Goal: Task Accomplishment & Management: Use online tool/utility

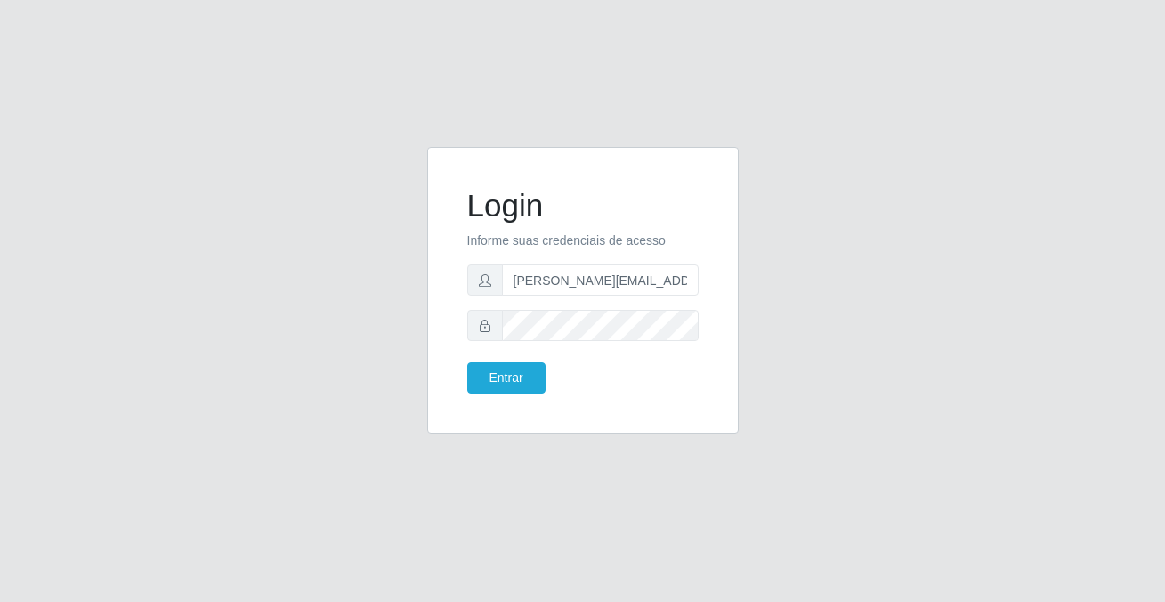
click at [517, 381] on button "Entrar" at bounding box center [506, 377] width 78 height 31
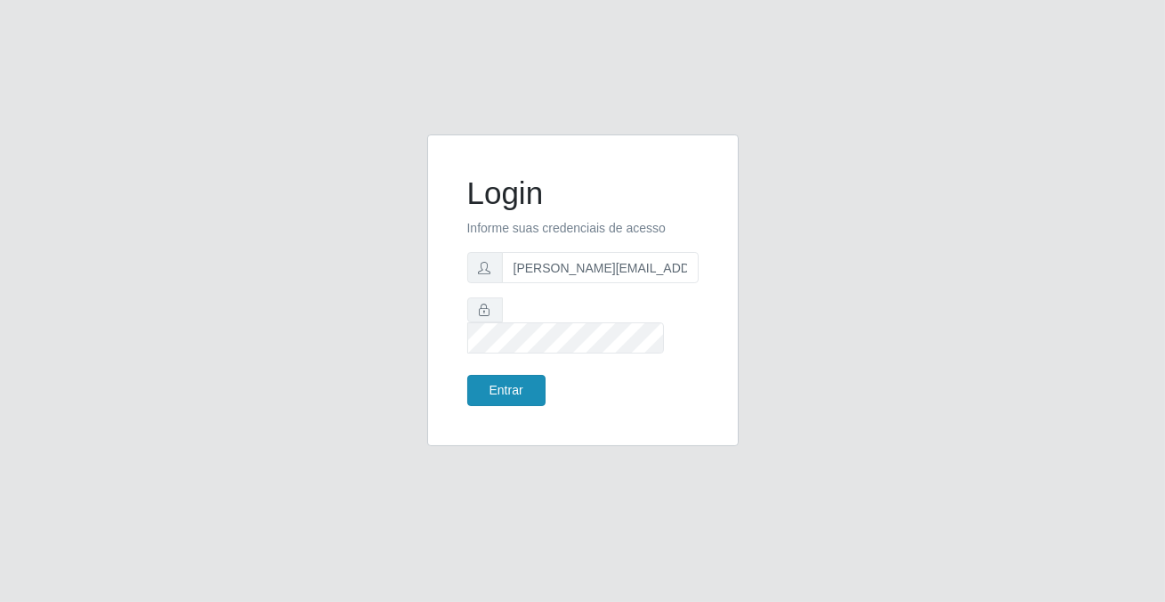
click at [517, 379] on button "Entrar" at bounding box center [506, 390] width 78 height 31
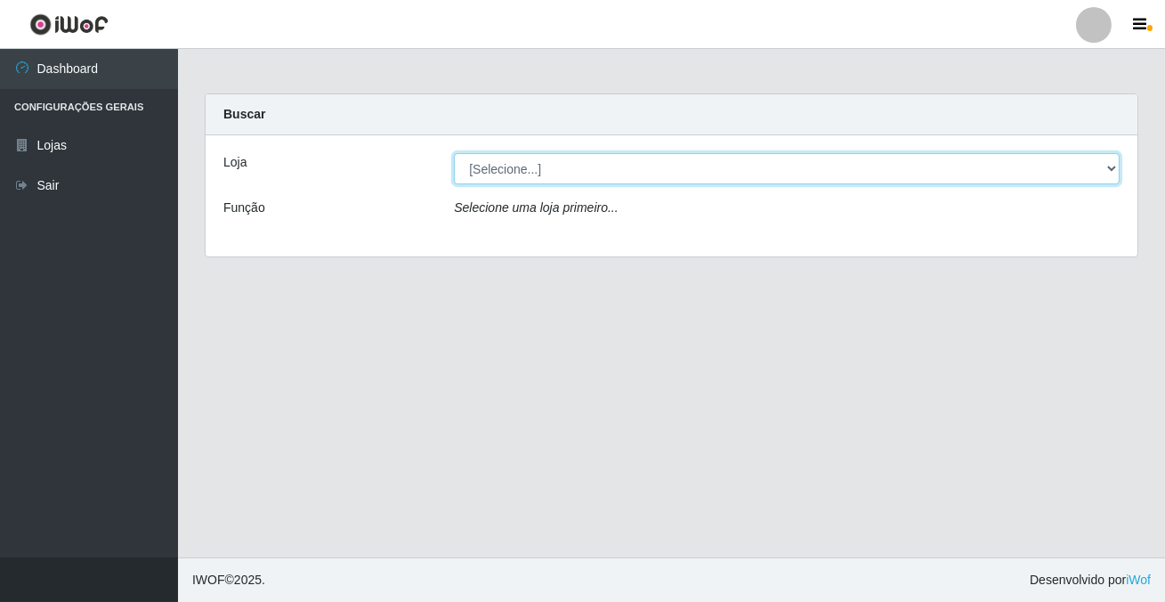
click at [506, 179] on select "[Selecione...] Rede Potiguar 2 - Macaíba" at bounding box center [787, 168] width 666 height 31
select select "101"
click at [454, 153] on select "[Selecione...] Rede Potiguar 2 - Macaíba" at bounding box center [787, 168] width 666 height 31
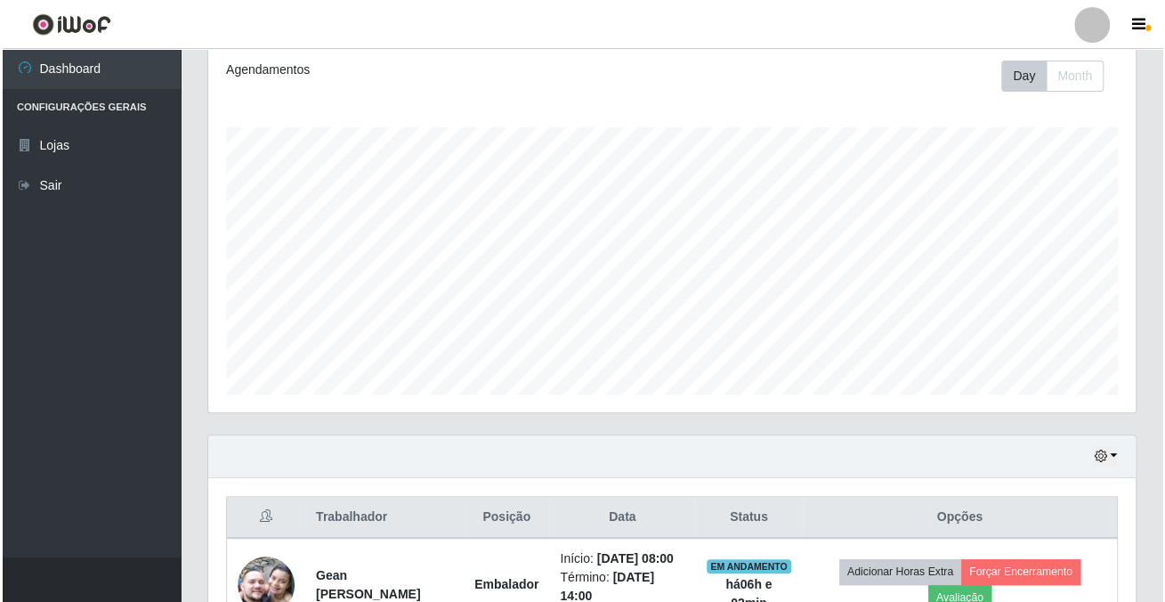
scroll to position [446, 0]
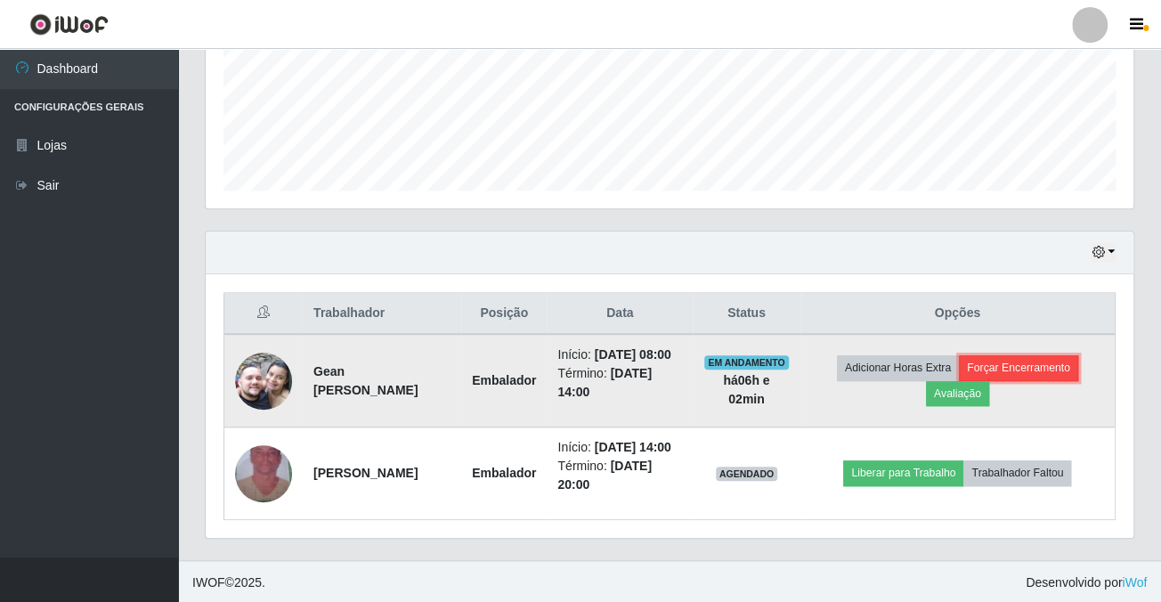
click at [1026, 366] on button "Forçar Encerramento" at bounding box center [1018, 367] width 119 height 25
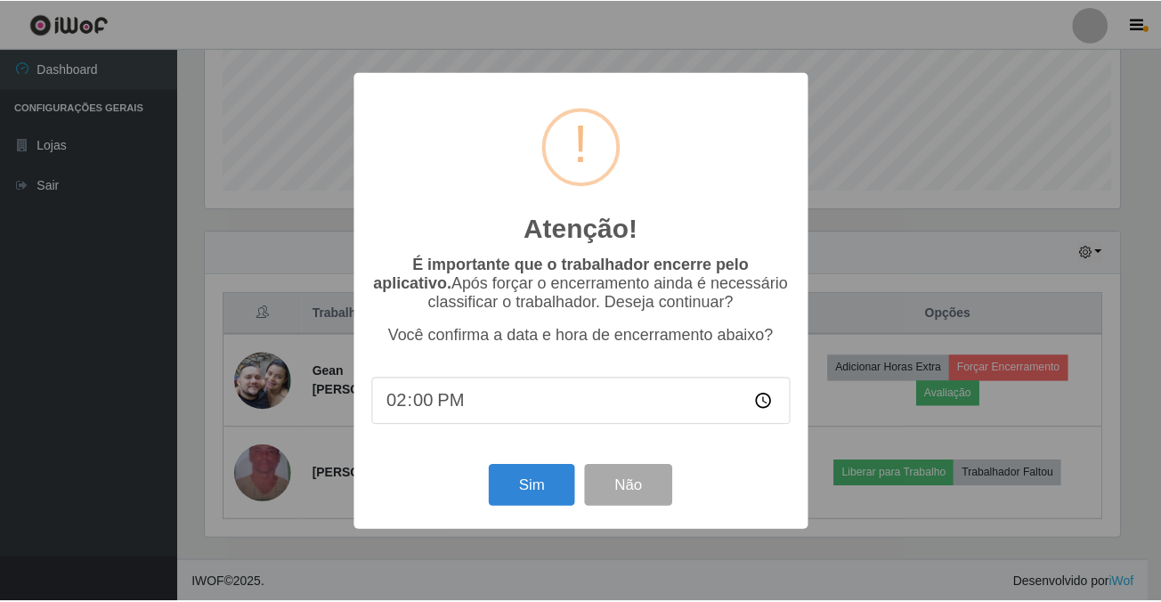
scroll to position [369, 918]
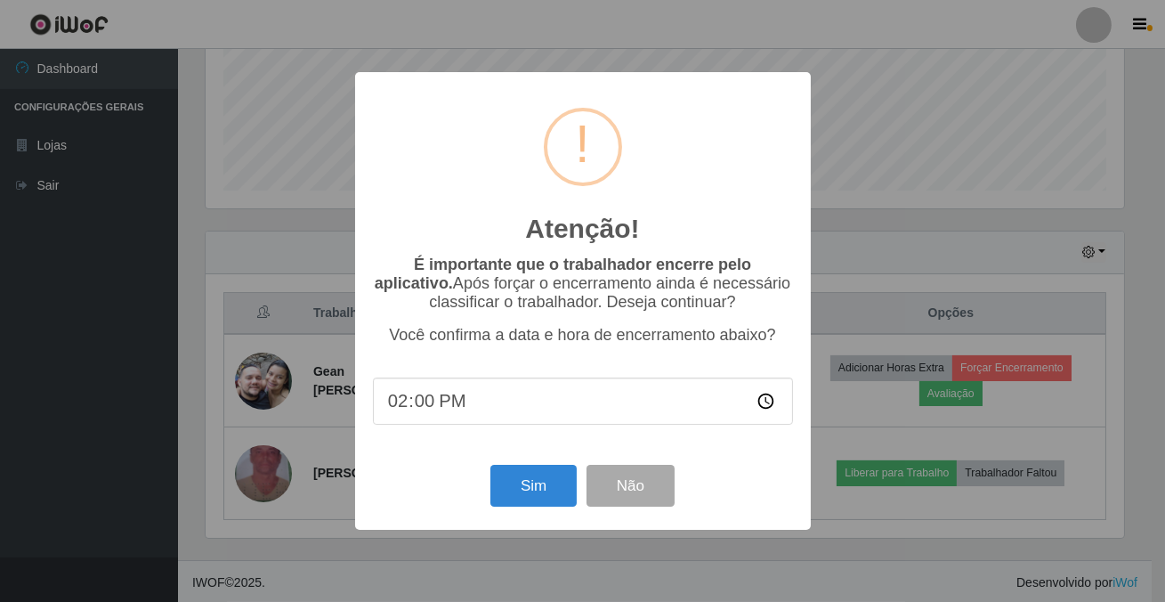
click at [279, 494] on div "Atenção! × É importante que o trabalhador encerre pelo aplicativo. Após forçar …" at bounding box center [582, 301] width 1165 height 602
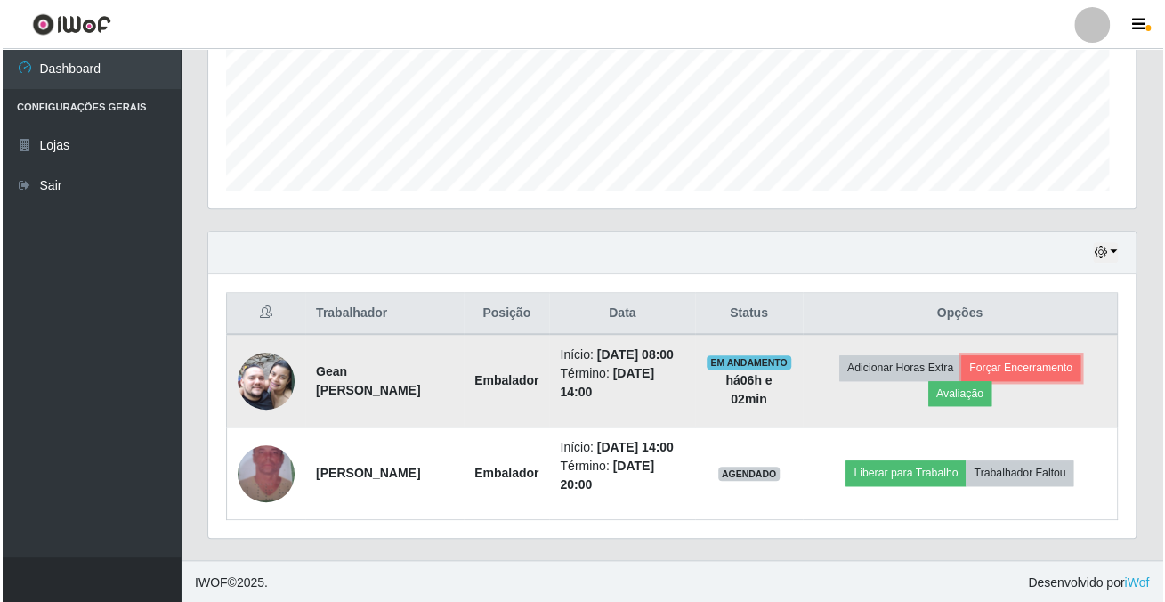
scroll to position [369, 927]
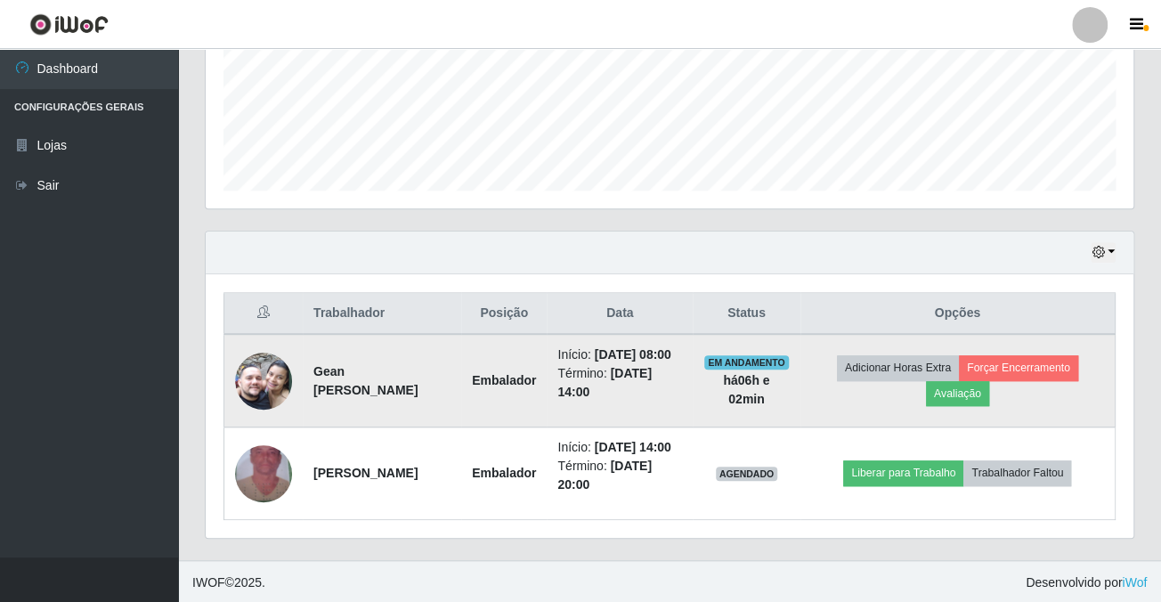
click at [271, 384] on img at bounding box center [263, 380] width 57 height 101
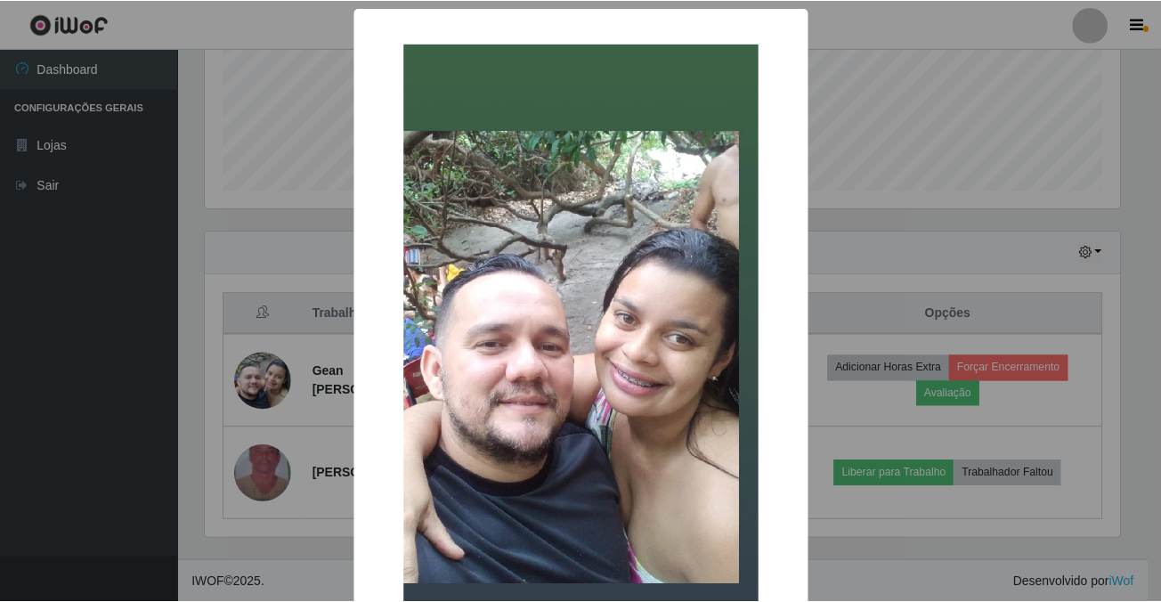
scroll to position [186, 0]
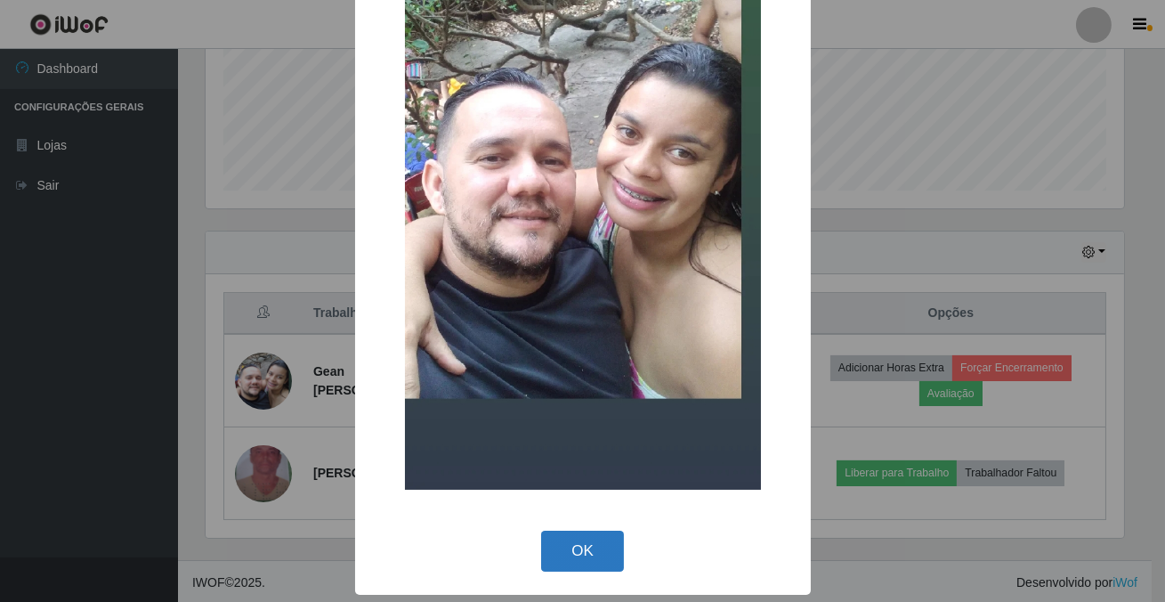
click at [588, 570] on button "OK" at bounding box center [582, 552] width 83 height 42
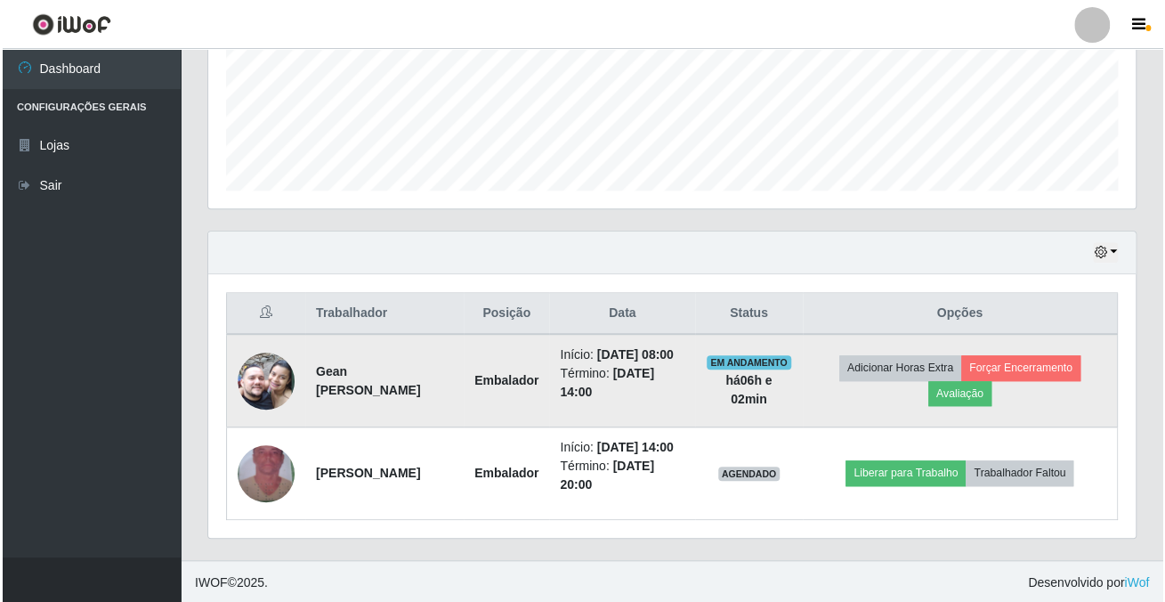
scroll to position [369, 927]
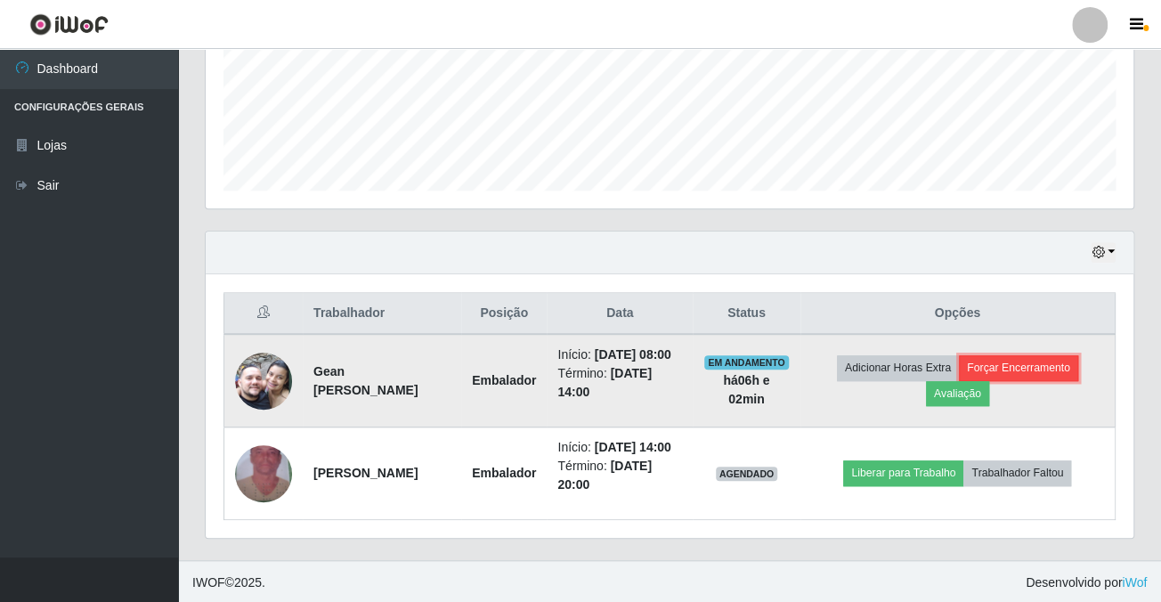
click at [1036, 366] on button "Forçar Encerramento" at bounding box center [1018, 367] width 119 height 25
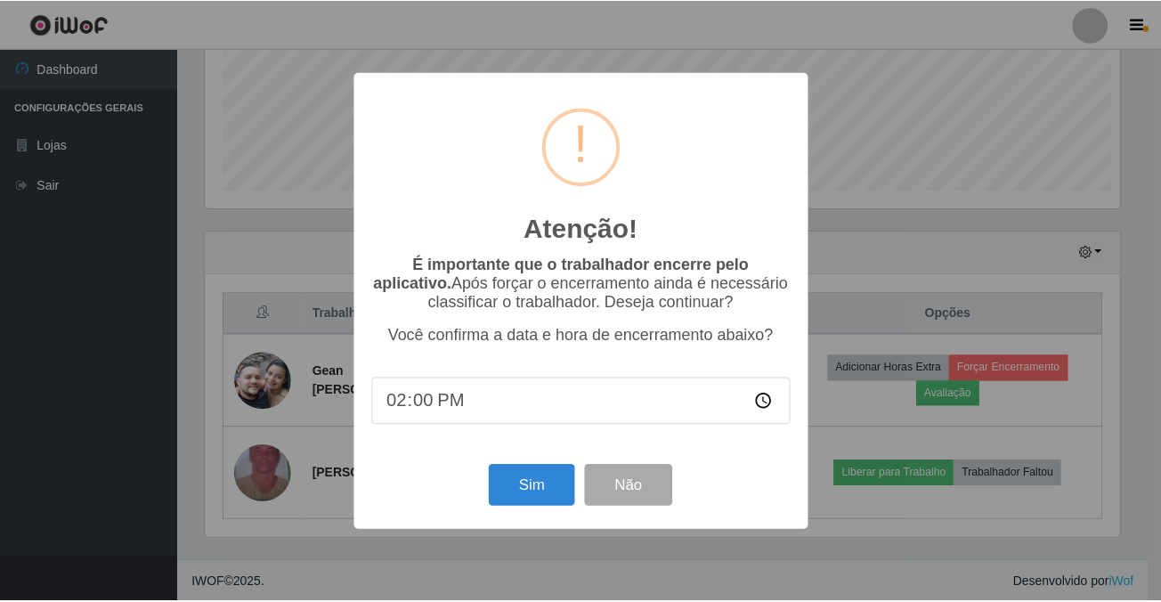
scroll to position [369, 918]
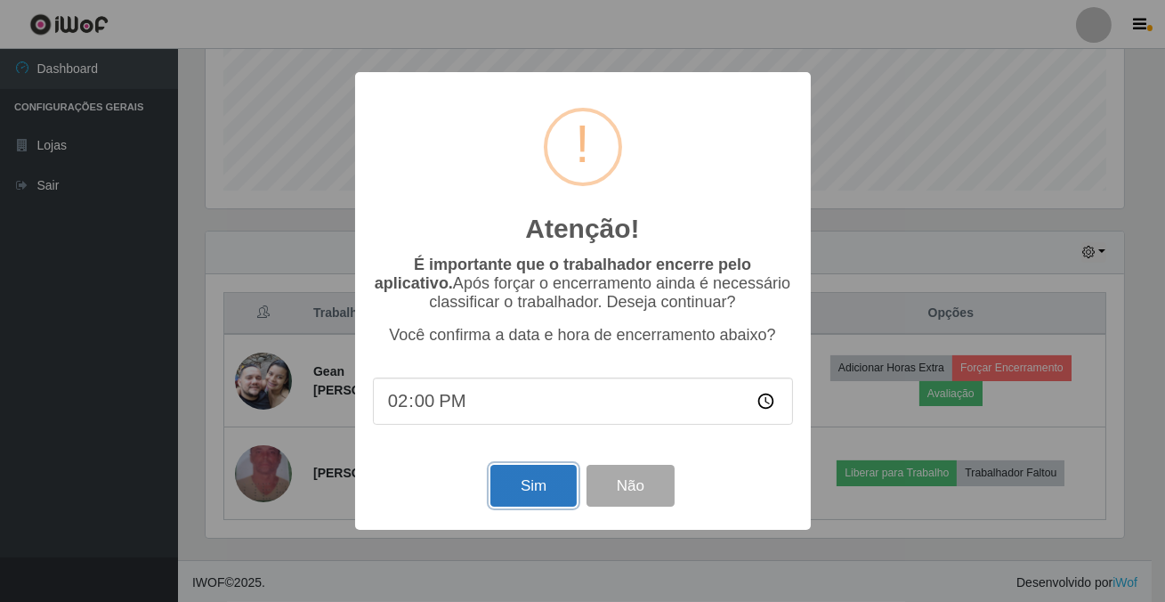
click at [507, 496] on button "Sim" at bounding box center [534, 486] width 86 height 42
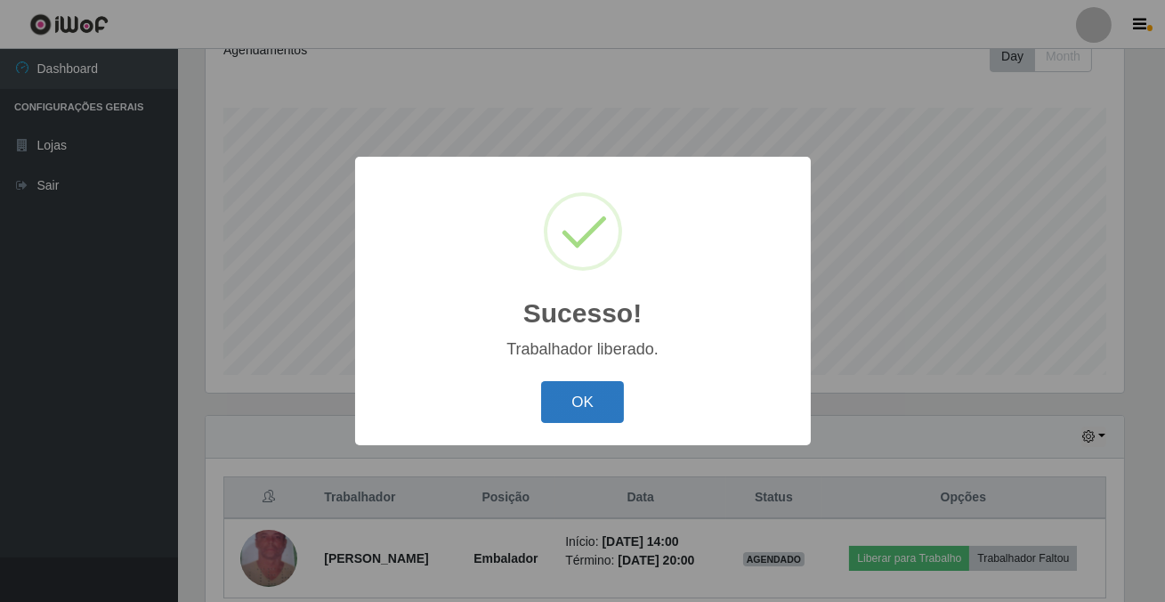
click at [580, 406] on button "OK" at bounding box center [582, 402] width 83 height 42
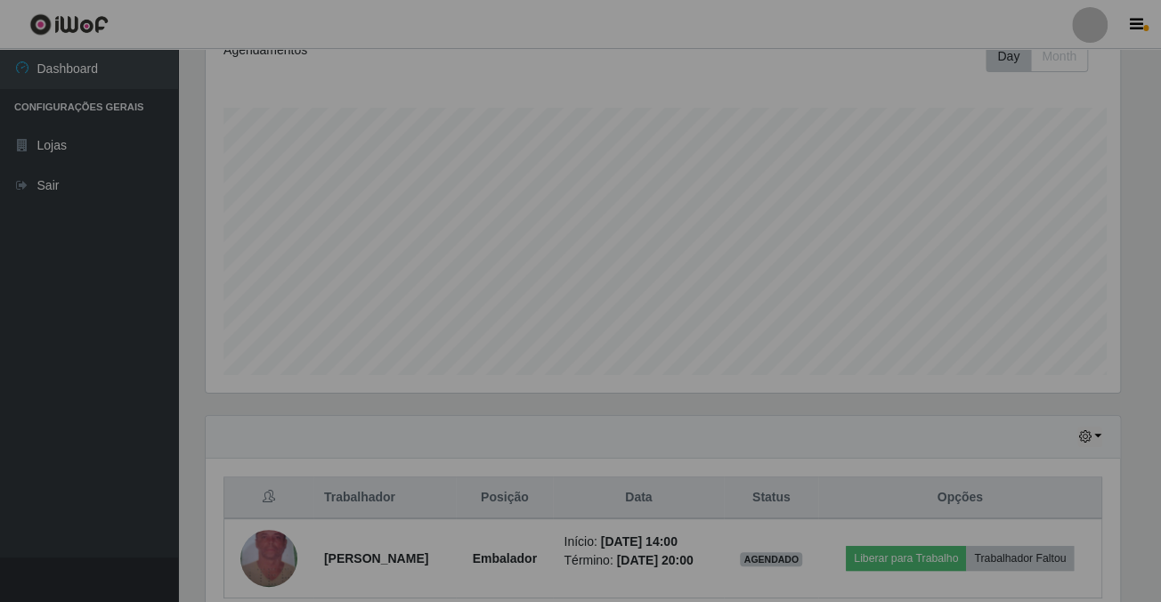
scroll to position [369, 927]
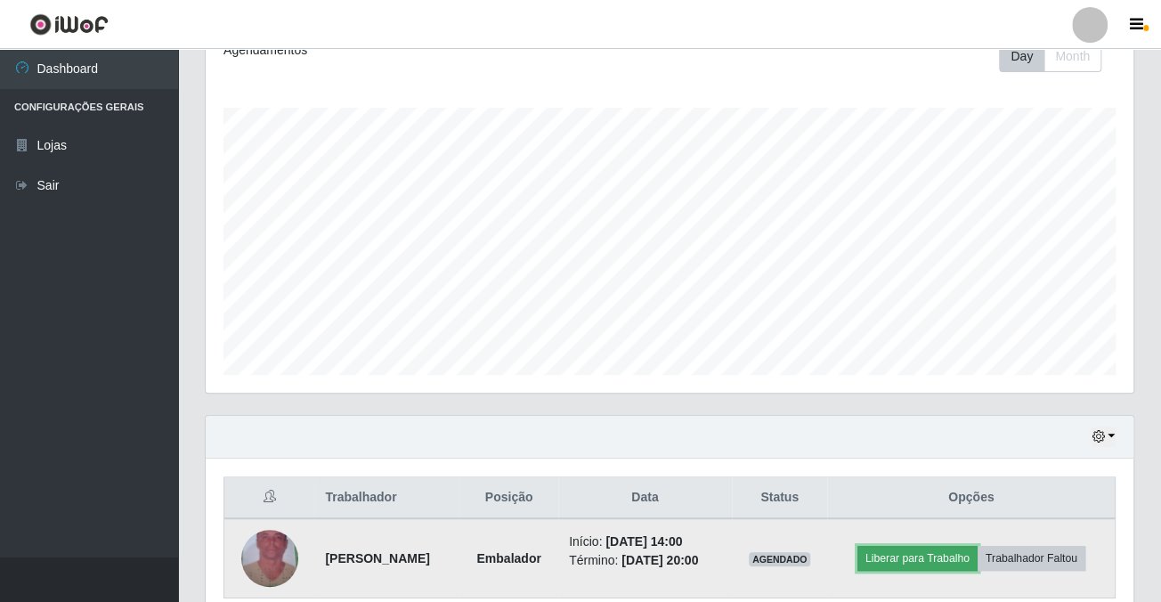
click at [881, 555] on button "Liberar para Trabalho" at bounding box center [917, 558] width 120 height 25
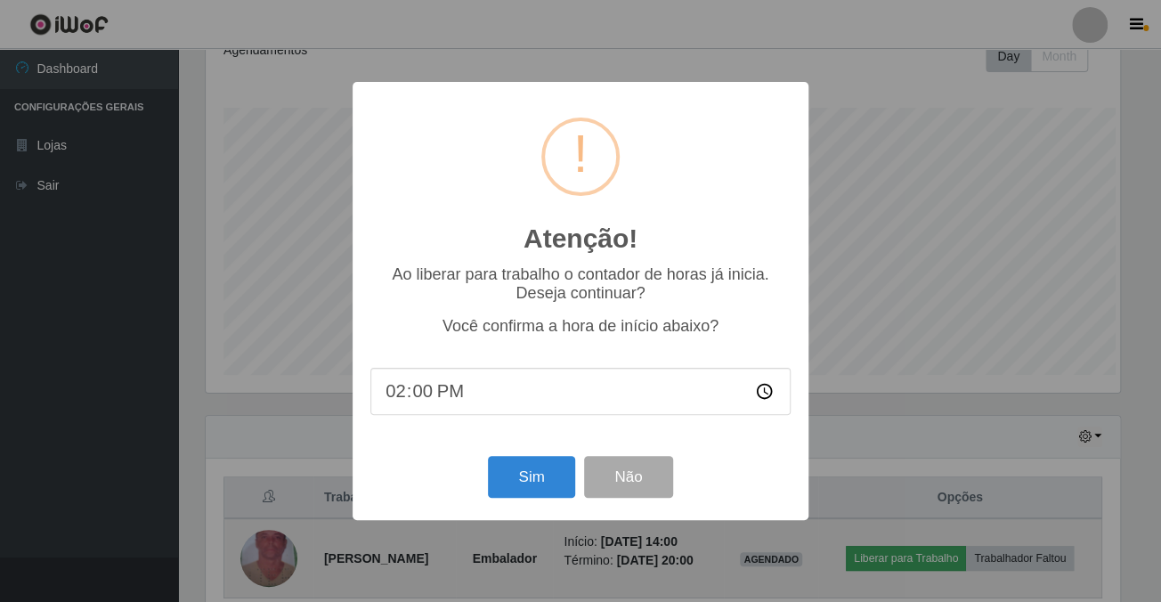
scroll to position [369, 918]
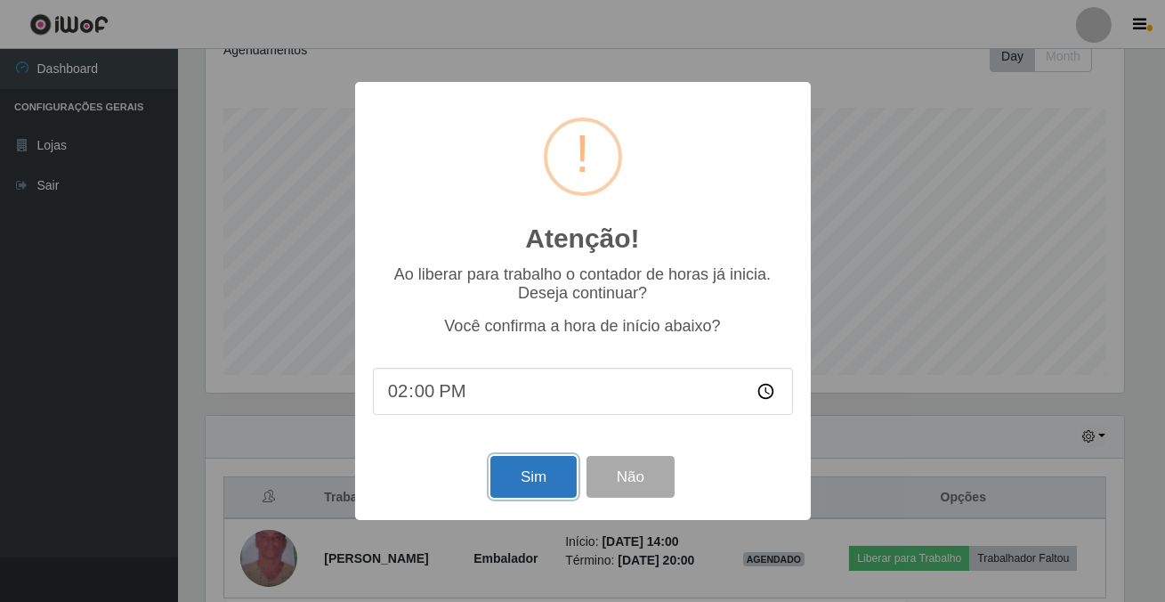
click at [516, 488] on button "Sim" at bounding box center [534, 477] width 86 height 42
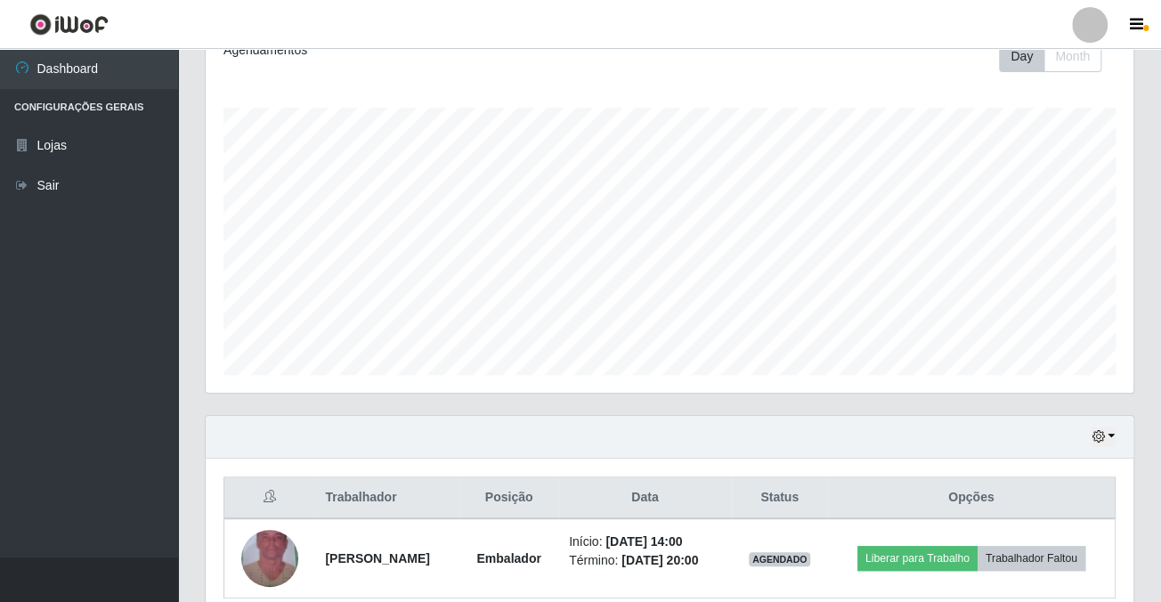
scroll to position [889854, 889304]
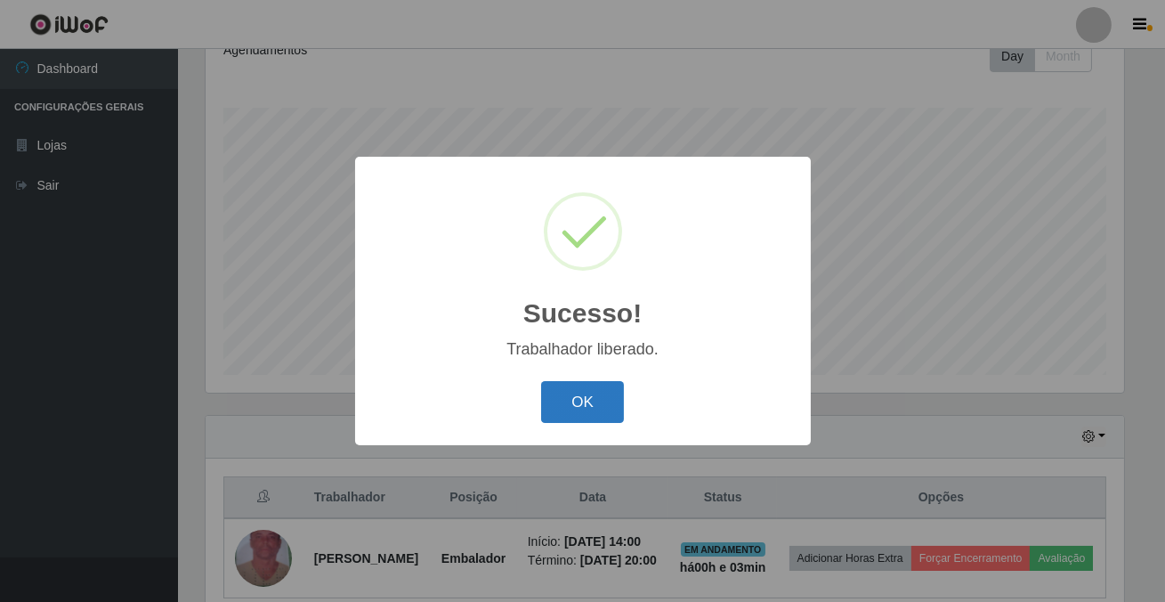
click at [588, 409] on button "OK" at bounding box center [582, 402] width 83 height 42
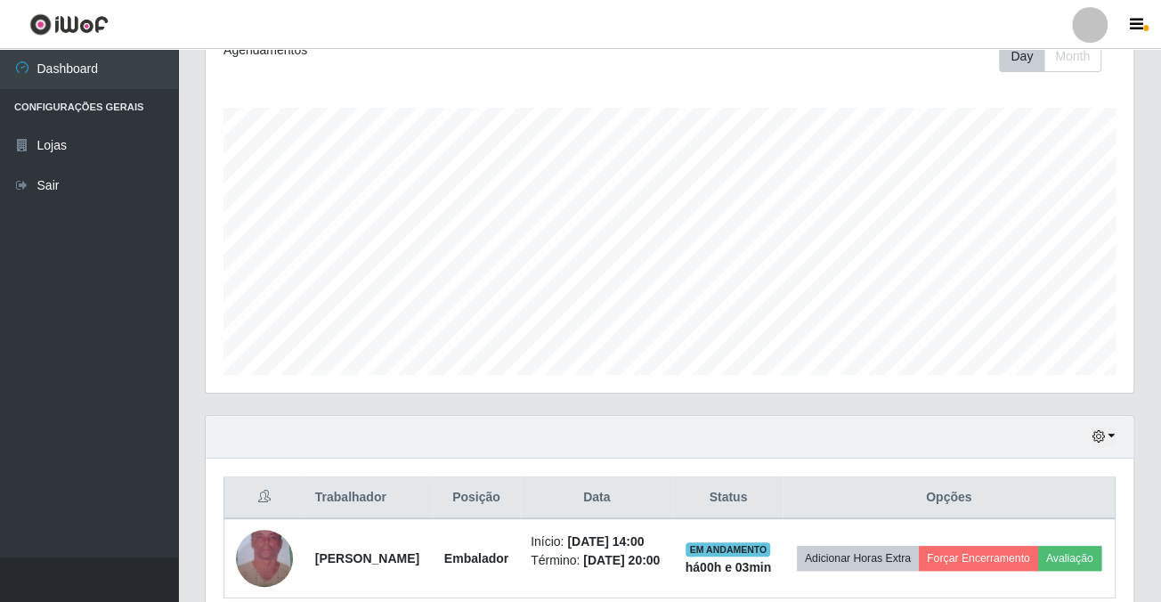
scroll to position [0, 0]
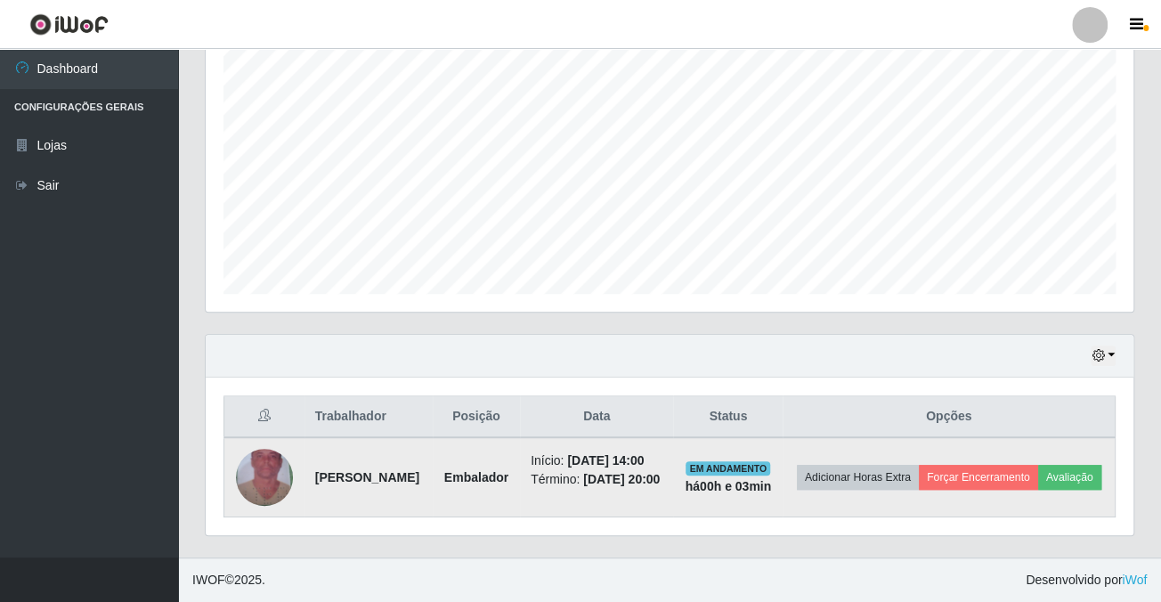
click at [280, 466] on img at bounding box center [264, 476] width 57 height 101
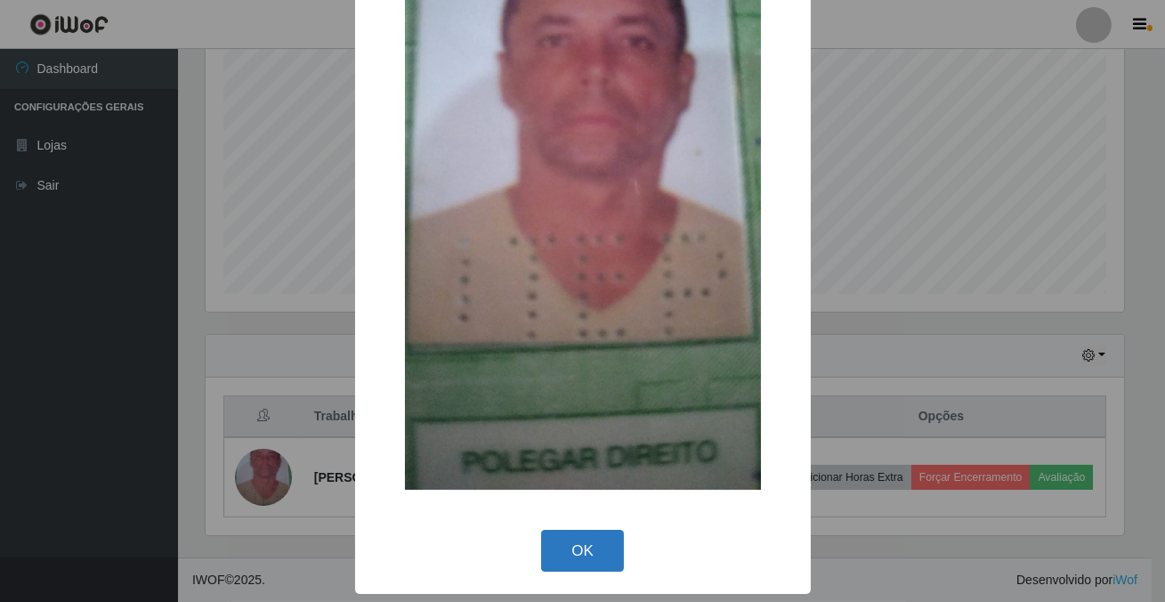
click at [565, 551] on button "OK" at bounding box center [582, 551] width 83 height 42
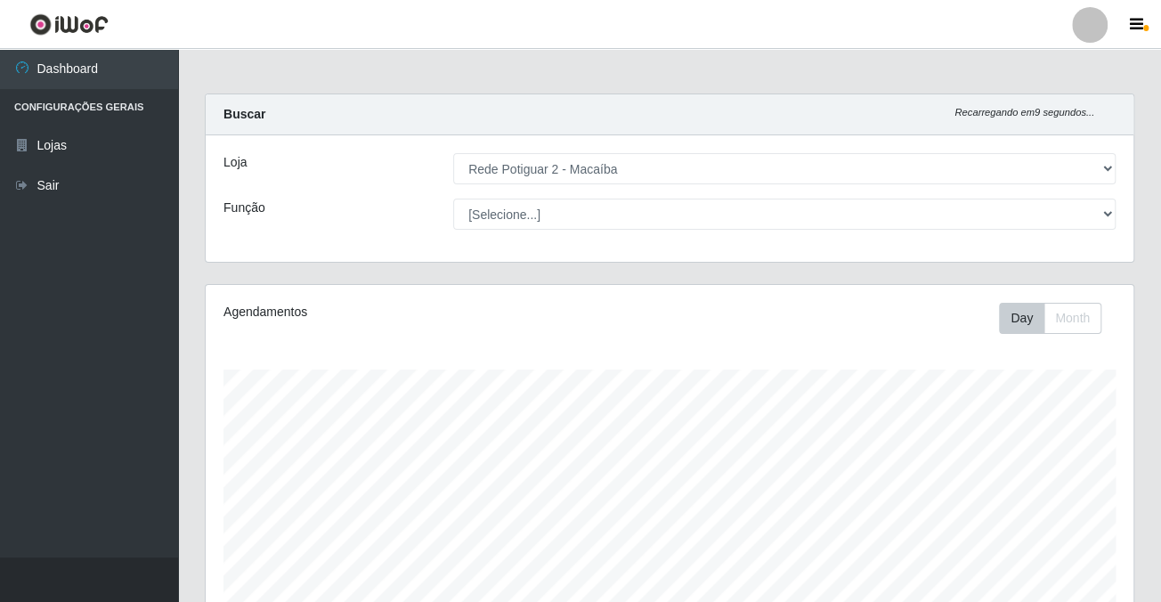
click at [904, 261] on div "Loja [Selecione...] Rede Potiguar 2 - Macaíba Função [Selecione...] ASG ASG + A…" at bounding box center [670, 198] width 928 height 126
